Goal: Book appointment/travel/reservation: Book appointment/travel/reservation

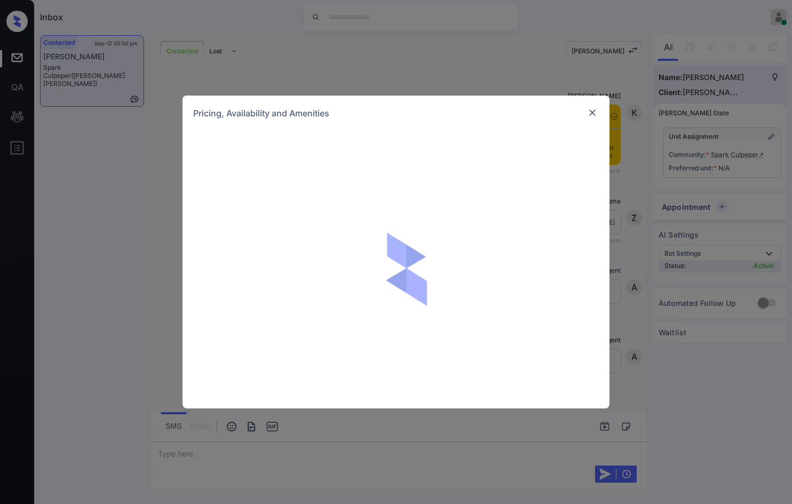
scroll to position [723, 0]
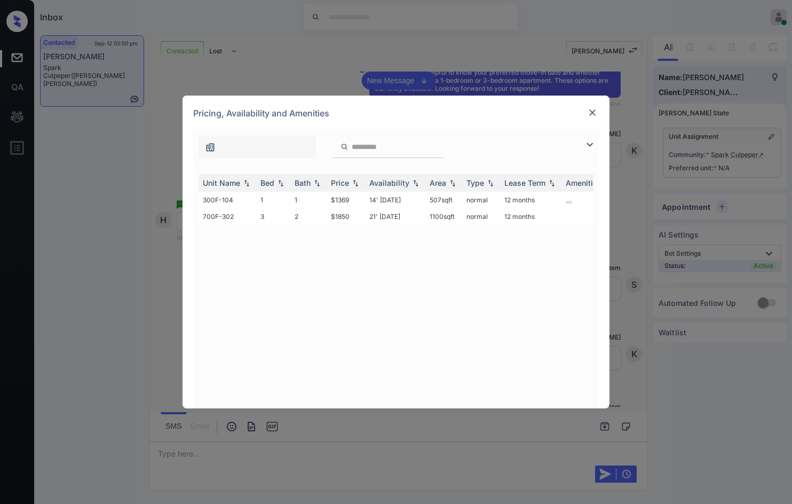
click at [593, 143] on img at bounding box center [589, 144] width 13 height 13
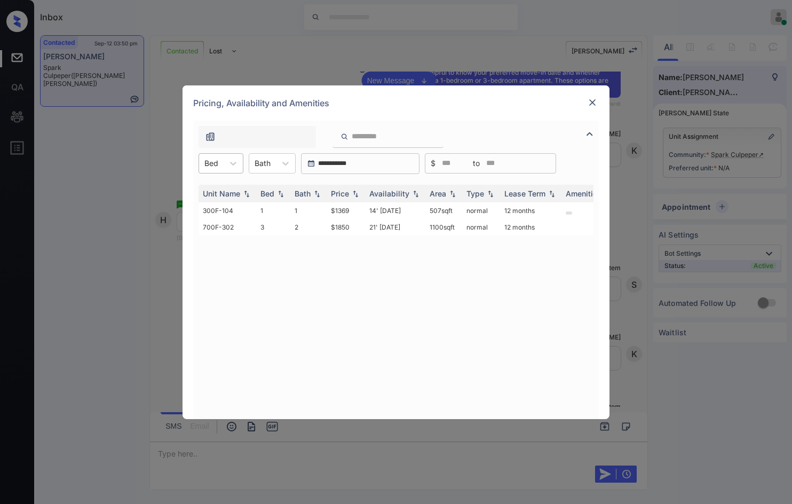
click at [218, 163] on div "Bed" at bounding box center [211, 162] width 25 height 15
click at [220, 206] on div "3" at bounding box center [220, 208] width 45 height 19
click at [350, 216] on td "$1850" at bounding box center [346, 210] width 38 height 17
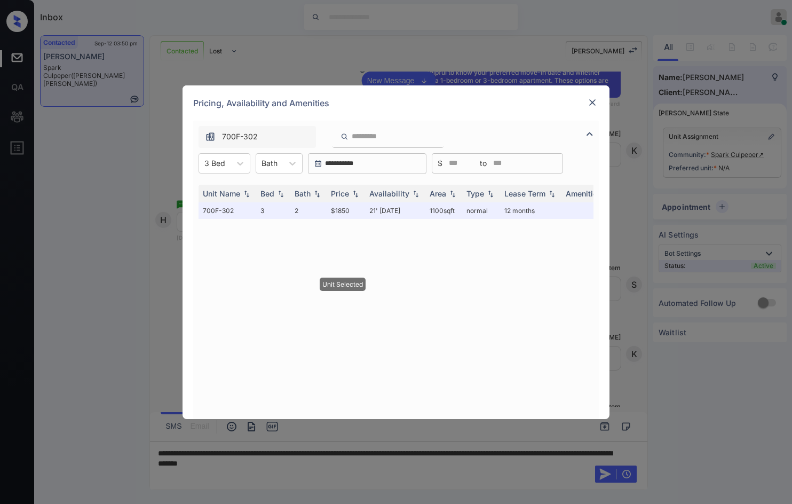
click at [597, 108] on div at bounding box center [592, 102] width 13 height 13
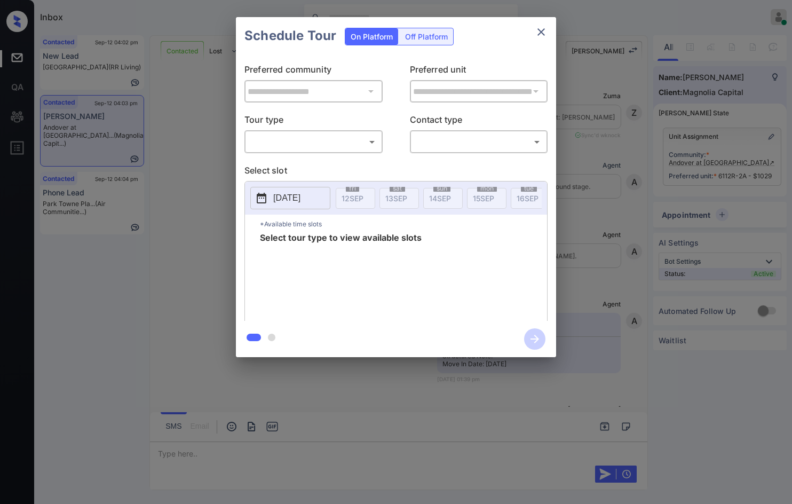
scroll to position [2605, 0]
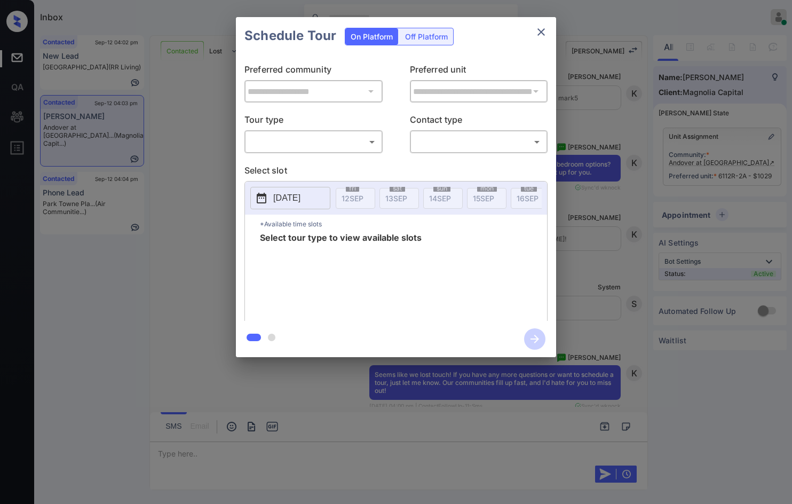
click at [312, 157] on div "**********" at bounding box center [396, 187] width 320 height 266
click at [312, 145] on body "Inbox Jezcil Usanastre Online Set yourself offline Set yourself on break Profil…" at bounding box center [396, 252] width 792 height 504
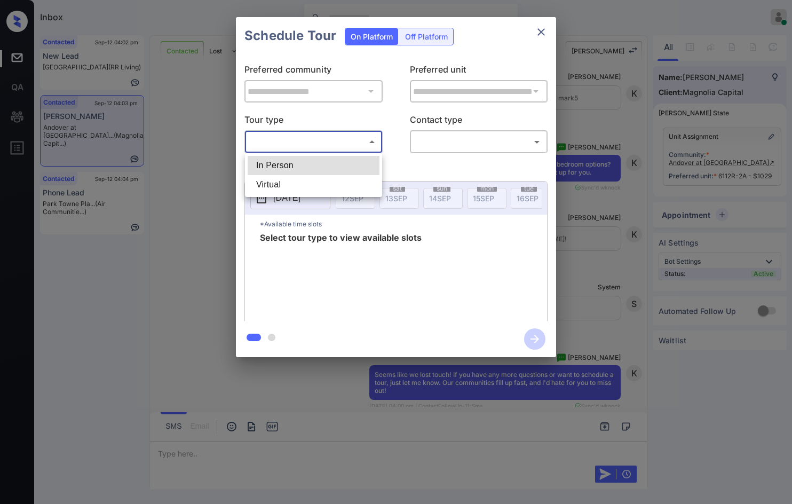
click at [303, 165] on li "In Person" at bounding box center [314, 165] width 132 height 19
type input "********"
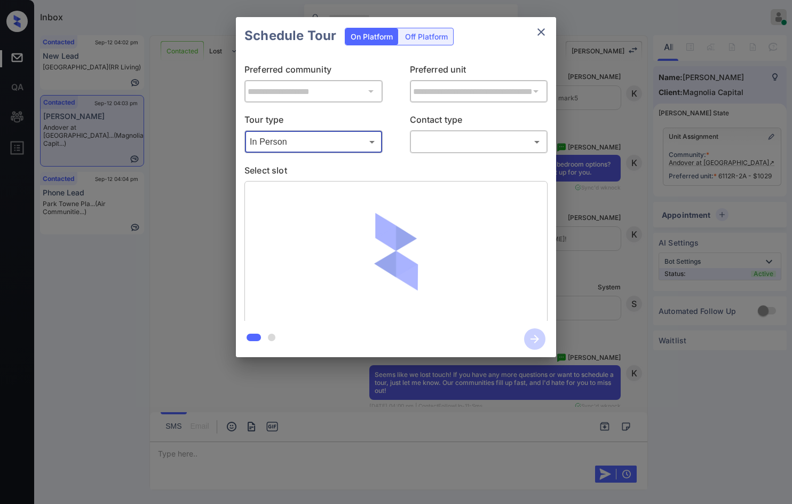
drag, startPoint x: 450, startPoint y: 127, endPoint x: 452, endPoint y: 140, distance: 13.4
click at [451, 127] on p "Contact type" at bounding box center [479, 121] width 138 height 17
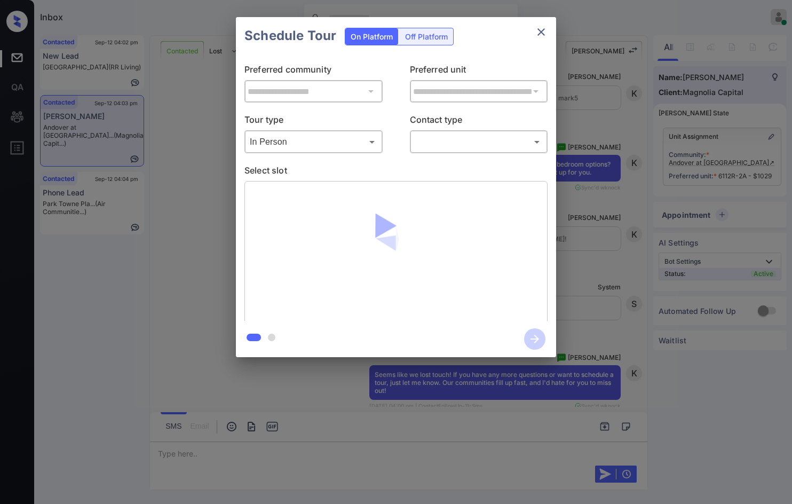
click at [452, 140] on body "Inbox Jezcil Usanastre Online Set yourself offline Set yourself on break Profil…" at bounding box center [396, 252] width 792 height 504
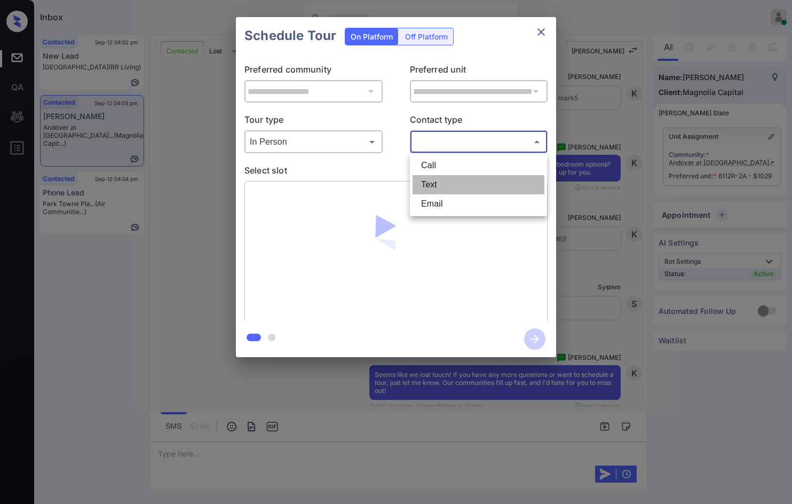
click at [444, 181] on li "Text" at bounding box center [478, 184] width 132 height 19
type input "****"
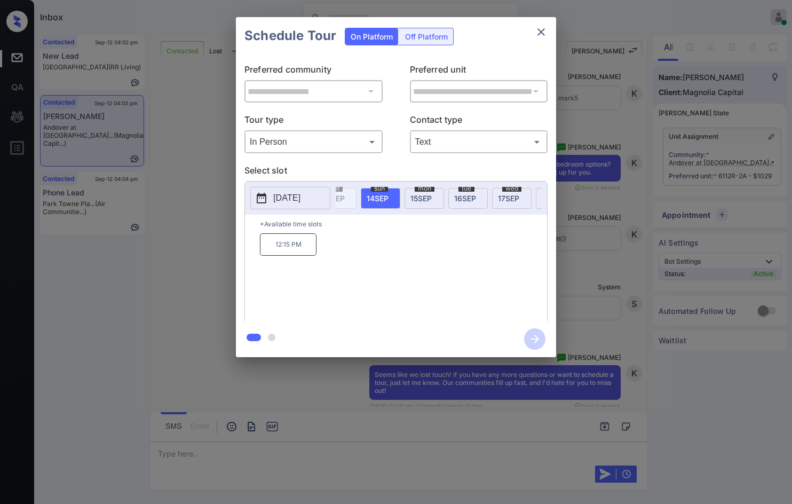
scroll to position [0, 102]
click at [459, 203] on div "[DATE]" at bounding box center [471, 198] width 39 height 21
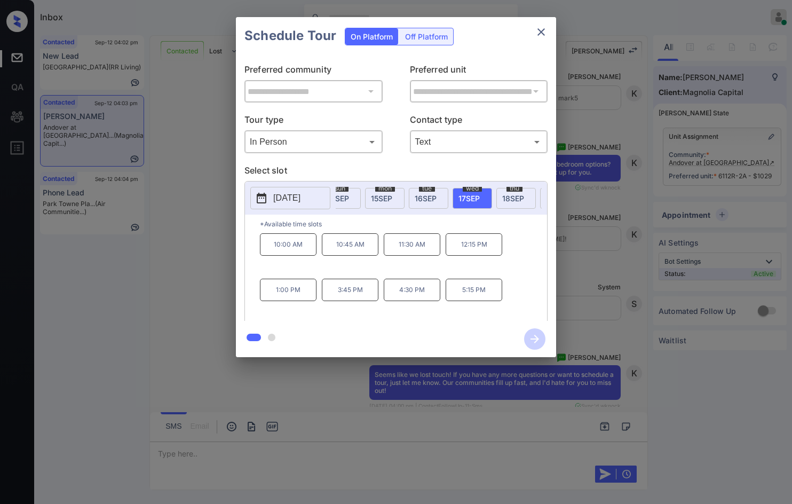
click at [220, 209] on div "**********" at bounding box center [396, 187] width 792 height 374
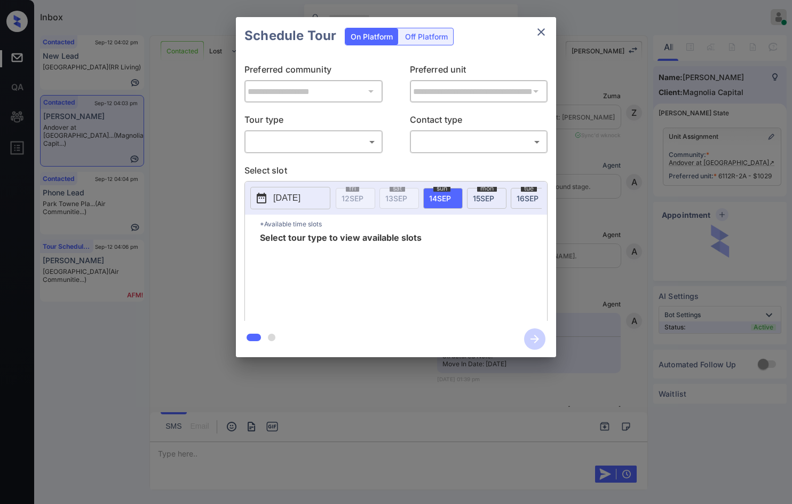
scroll to position [3058, 0]
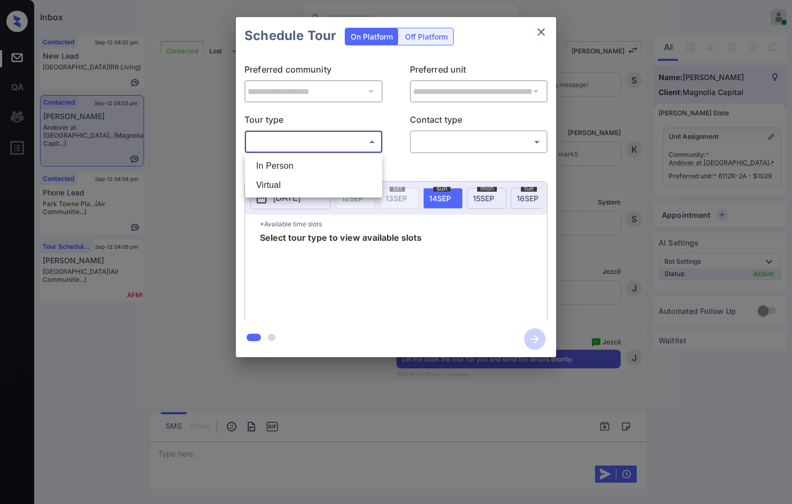
click at [312, 149] on body "Inbox Jezcil Usanastre Online Set yourself offline Set yourself on break Profil…" at bounding box center [396, 252] width 792 height 504
click at [304, 160] on li "In Person" at bounding box center [314, 165] width 132 height 19
type input "********"
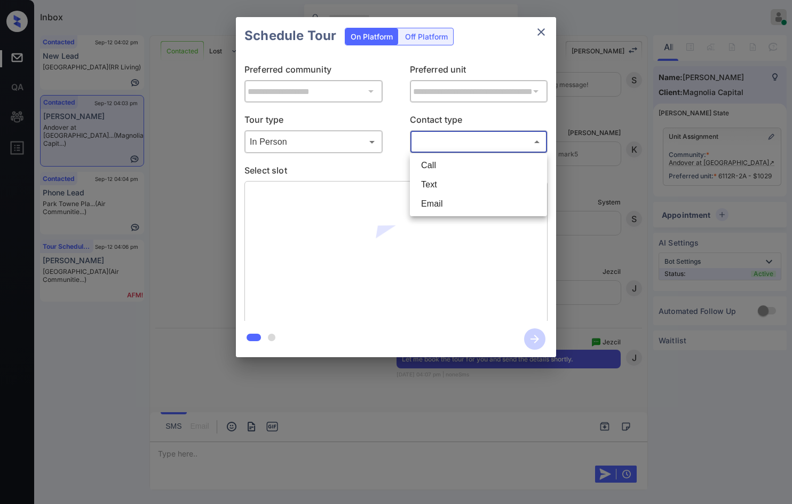
click at [436, 134] on body "Inbox Jezcil Usanastre Online Set yourself offline Set yourself on break Profil…" at bounding box center [396, 252] width 792 height 504
click at [448, 188] on li "Text" at bounding box center [478, 184] width 132 height 19
type input "****"
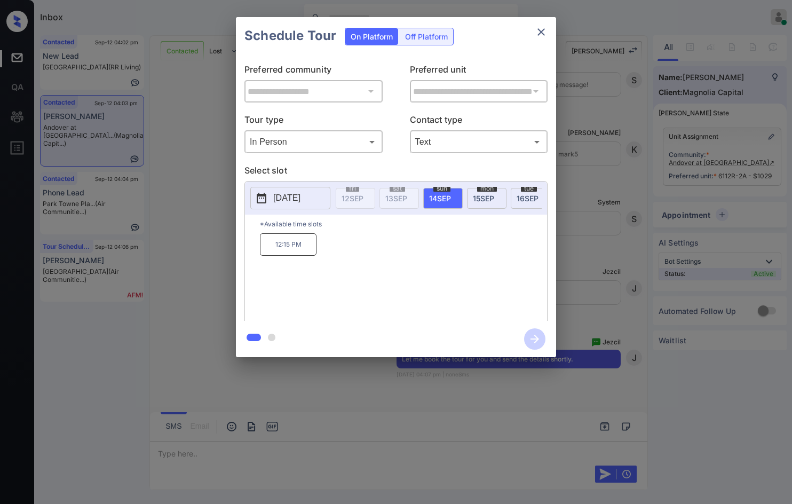
click at [475, 285] on div "12:15 PM" at bounding box center [403, 275] width 287 height 85
click at [434, 197] on div "thu 18 SEP" at bounding box center [453, 198] width 39 height 21
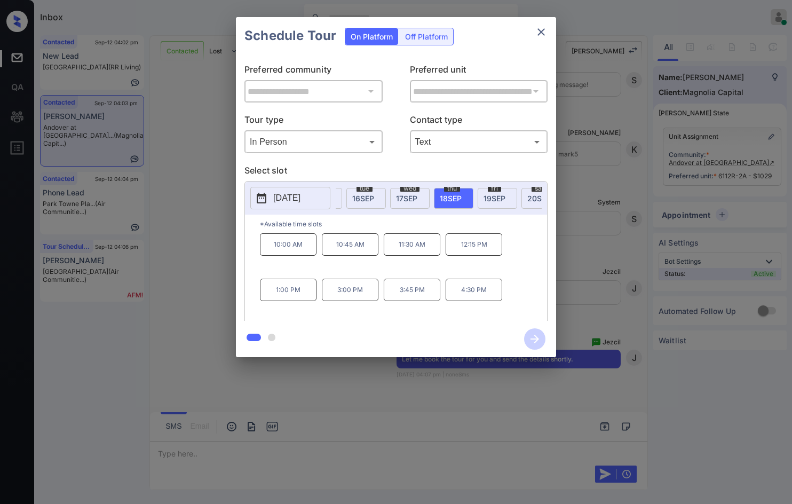
click at [420, 197] on div "wed 17 SEP" at bounding box center [409, 198] width 39 height 21
click at [420, 245] on p "11:30 AM" at bounding box center [412, 244] width 57 height 22
click at [530, 339] on icon "button" at bounding box center [534, 338] width 21 height 21
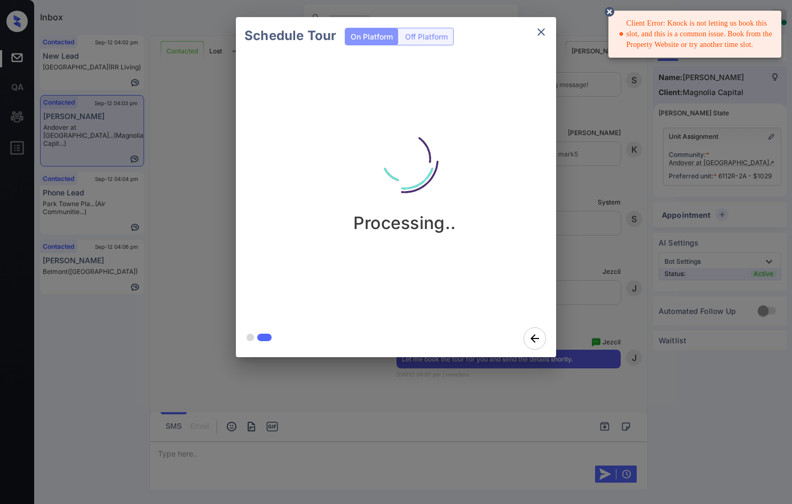
click at [628, 34] on div "Client Error: Knock is not letting us book this slot, and this is a common issu…" at bounding box center [696, 34] width 154 height 41
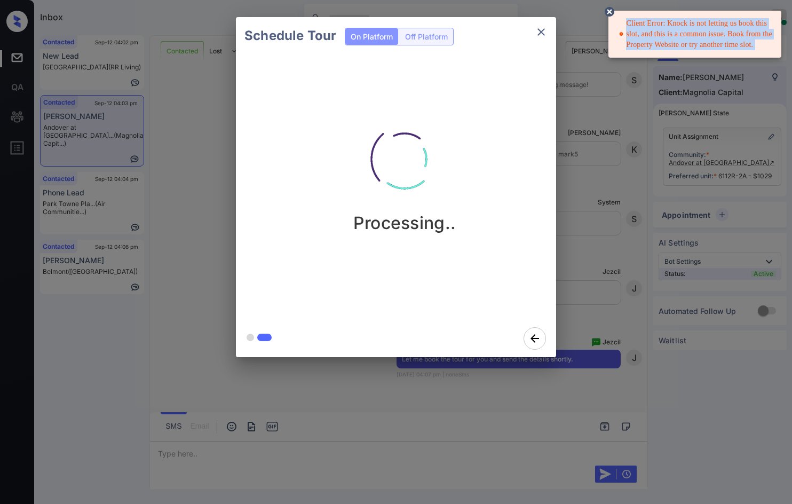
click at [628, 34] on div "Client Error: Knock is not letting us book this slot, and this is a common issu…" at bounding box center [696, 34] width 154 height 41
copy div "Client Error: Knock is not letting us book this slot, and this is a common issu…"
click at [543, 34] on icon "close" at bounding box center [540, 31] width 7 height 7
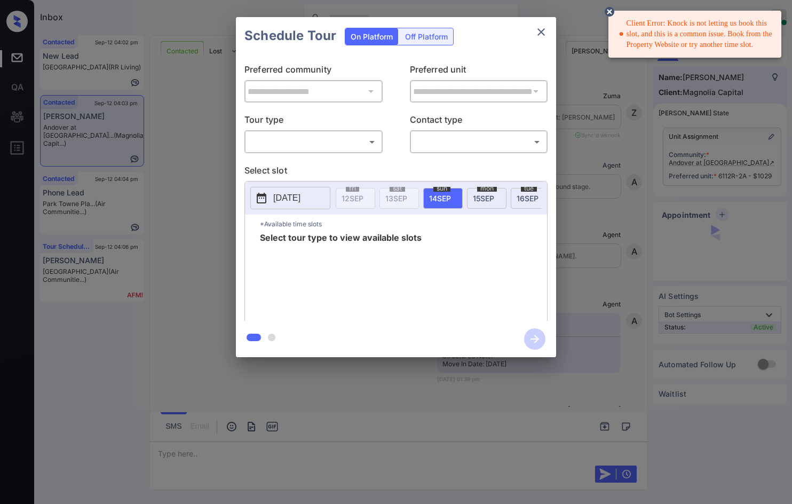
scroll to position [2625, 0]
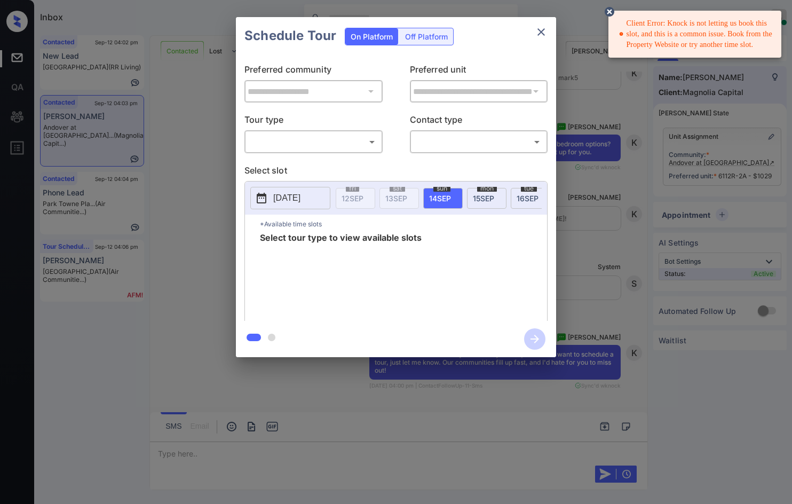
click at [361, 146] on body "Client Error: Knock is not letting us book this slot, and this is a common issu…" at bounding box center [396, 252] width 792 height 504
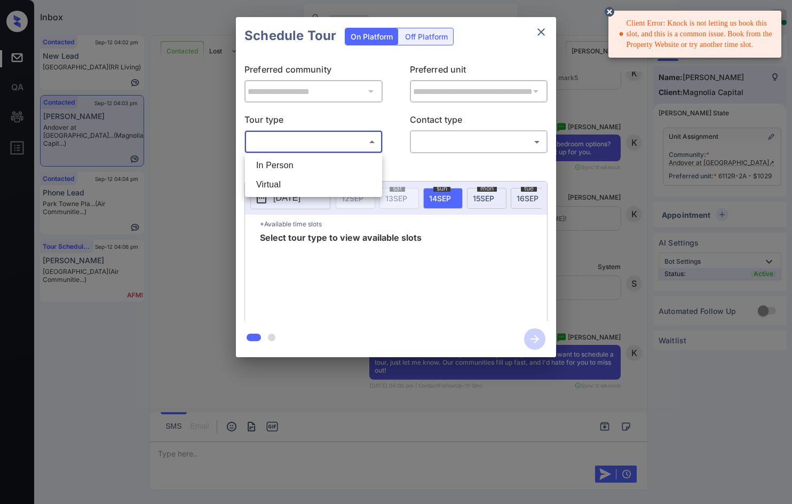
click at [348, 162] on li "In Person" at bounding box center [314, 165] width 132 height 19
type input "********"
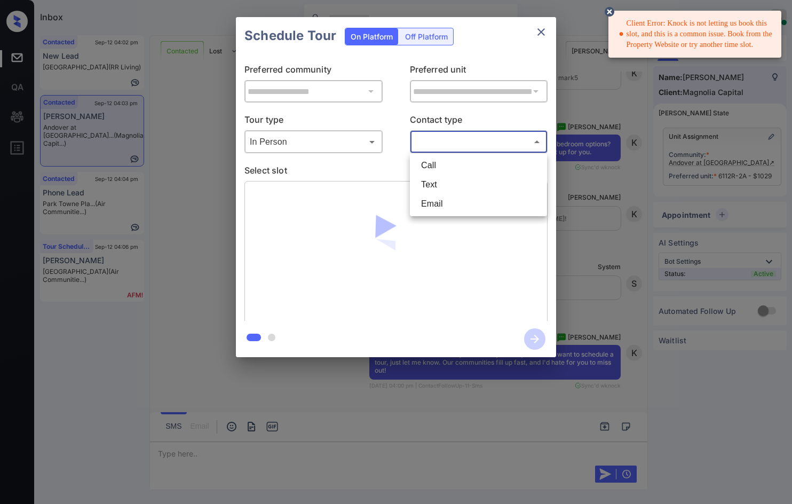
click at [438, 136] on body "Client Error: Knock is not letting us book this slot, and this is a common issu…" at bounding box center [396, 252] width 792 height 504
click at [448, 182] on li "Text" at bounding box center [478, 184] width 132 height 19
type input "****"
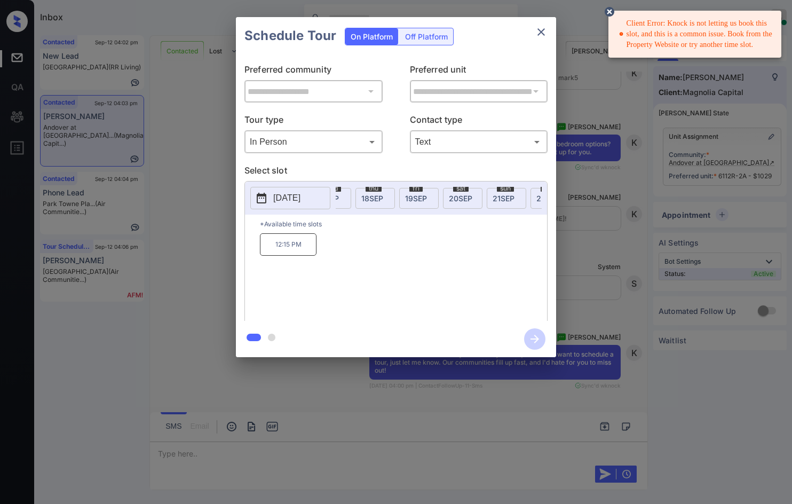
scroll to position [0, 188]
click at [381, 195] on span "[DATE]" at bounding box center [382, 198] width 21 height 9
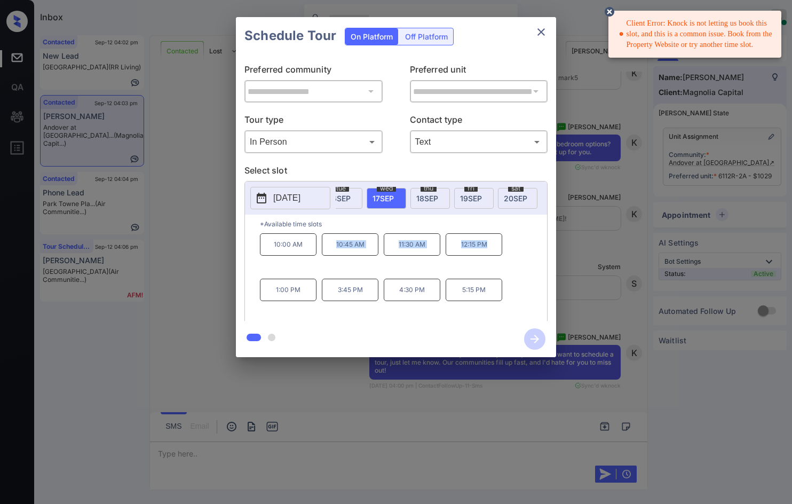
drag, startPoint x: 330, startPoint y: 248, endPoint x: 491, endPoint y: 244, distance: 161.7
click at [491, 244] on div "10:00 AM 10:45 AM 11:30 AM 12:15 PM 1:00 PM 3:45 PM 4:30 PM 5:15 PM" at bounding box center [403, 275] width 287 height 85
copy div "10:45 AM 11:30 AM 12:15 PM"
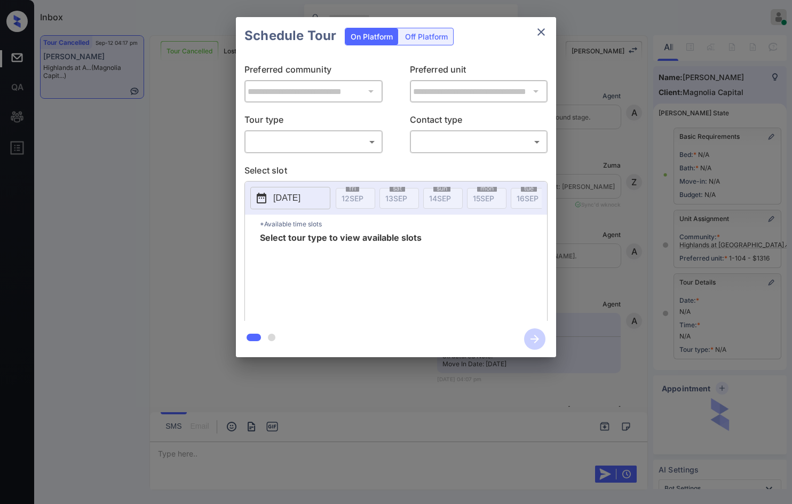
scroll to position [4403, 0]
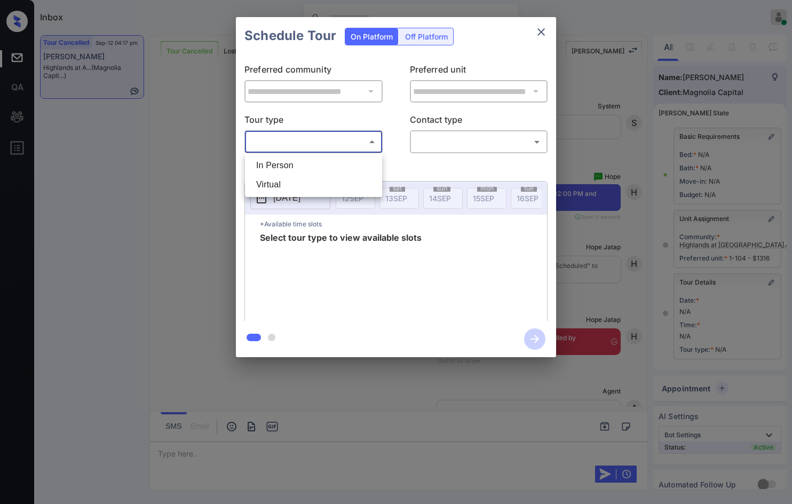
click at [324, 147] on body "Inbox Jezcil Usanastre Online Set yourself offline Set yourself on break Profil…" at bounding box center [396, 252] width 792 height 504
click at [314, 184] on li "Virtual" at bounding box center [314, 184] width 132 height 19
type input "*******"
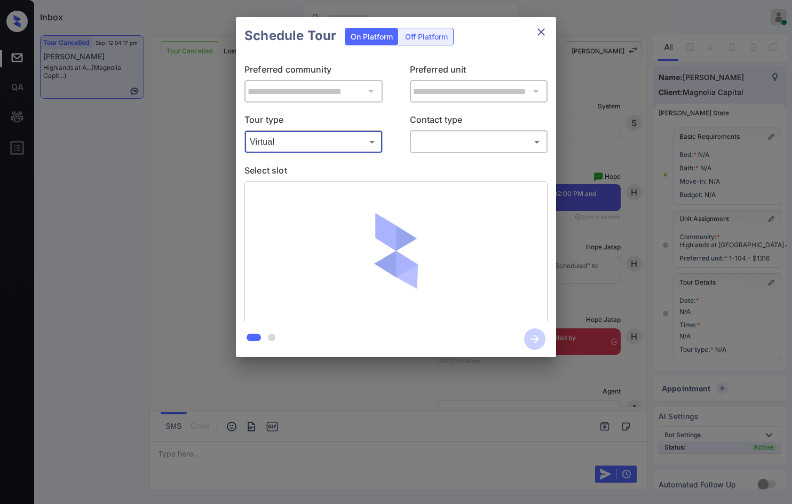
click at [414, 142] on body "Inbox Jezcil Usanastre Online Set yourself offline Set yourself on break Profil…" at bounding box center [396, 252] width 792 height 504
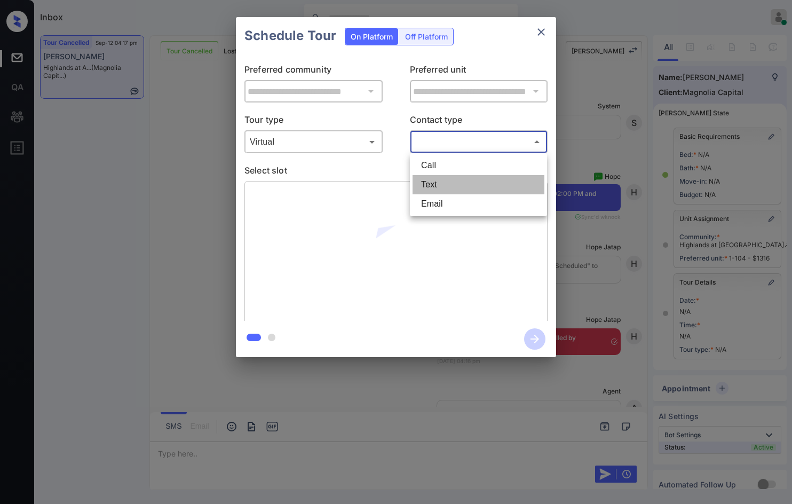
click at [424, 184] on li "Text" at bounding box center [478, 184] width 132 height 19
type input "****"
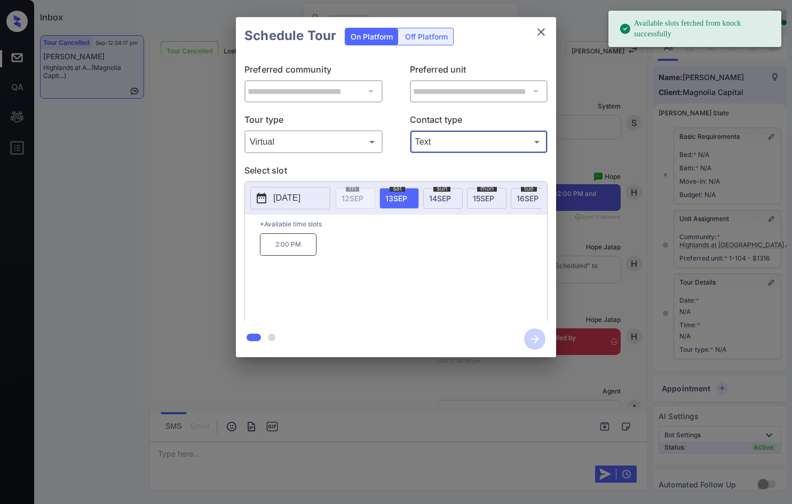
click at [309, 251] on p "2:00 PM" at bounding box center [288, 244] width 57 height 22
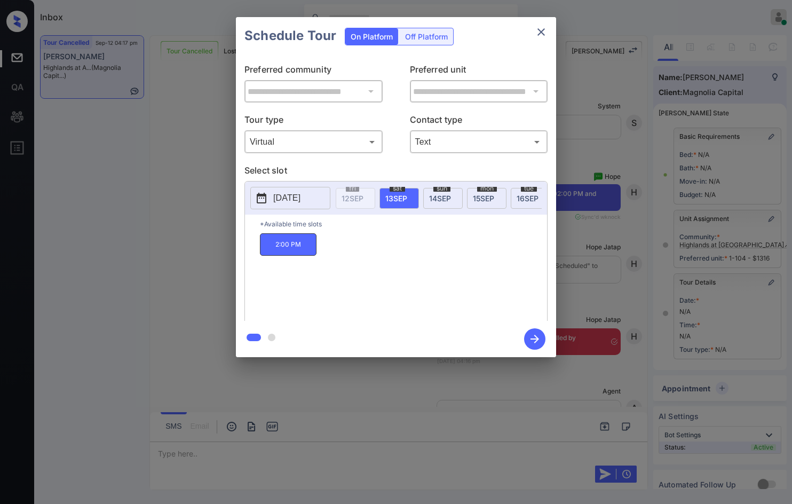
click at [540, 339] on icon "button" at bounding box center [534, 338] width 21 height 21
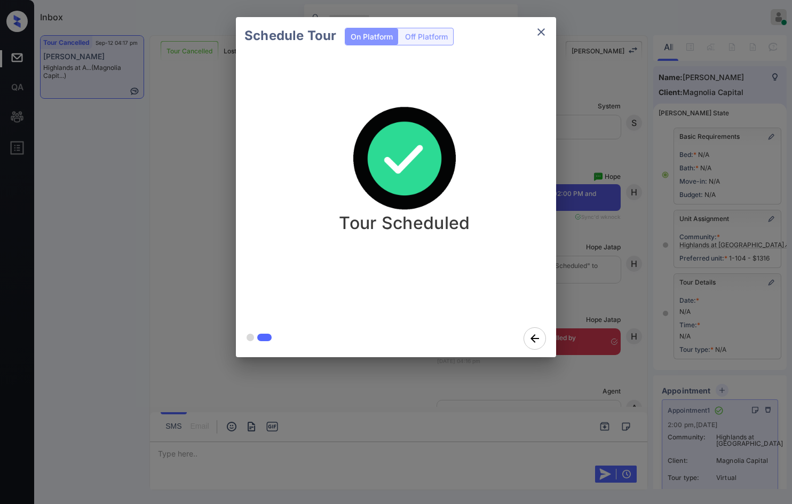
click at [506, 192] on div "Tour Scheduled" at bounding box center [404, 170] width 320 height 128
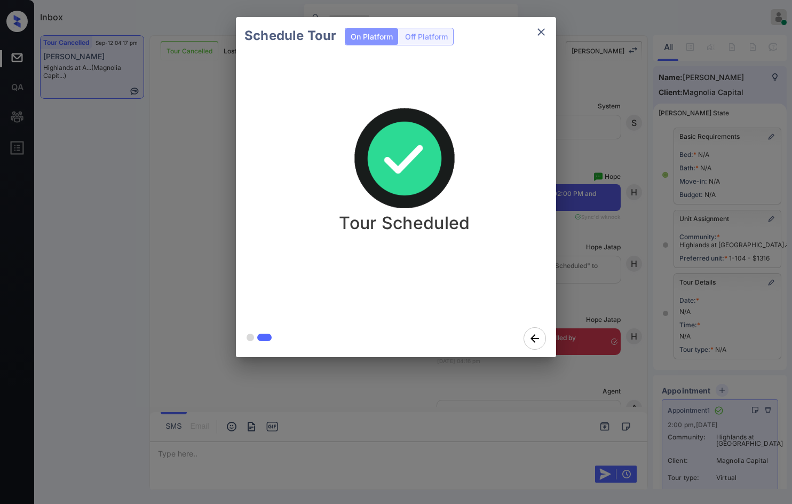
click at [543, 45] on div "Schedule Tour On Platform Off Platform" at bounding box center [396, 35] width 320 height 37
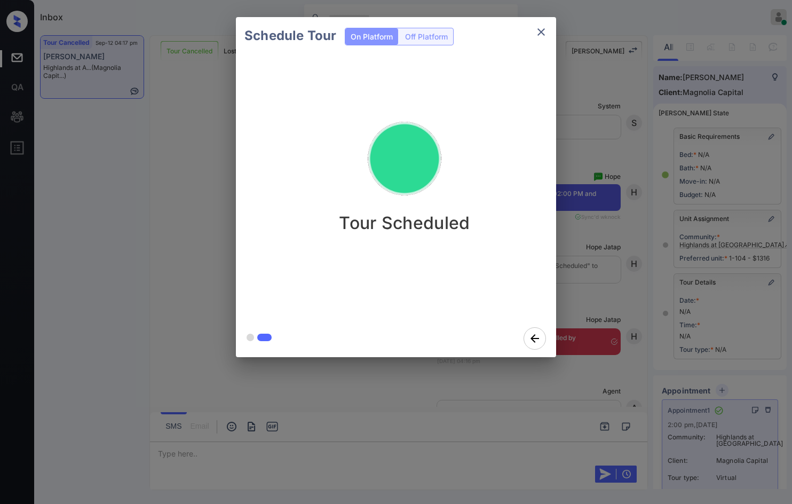
click at [537, 31] on icon "close" at bounding box center [541, 32] width 13 height 13
